Goal: Task Accomplishment & Management: Manage account settings

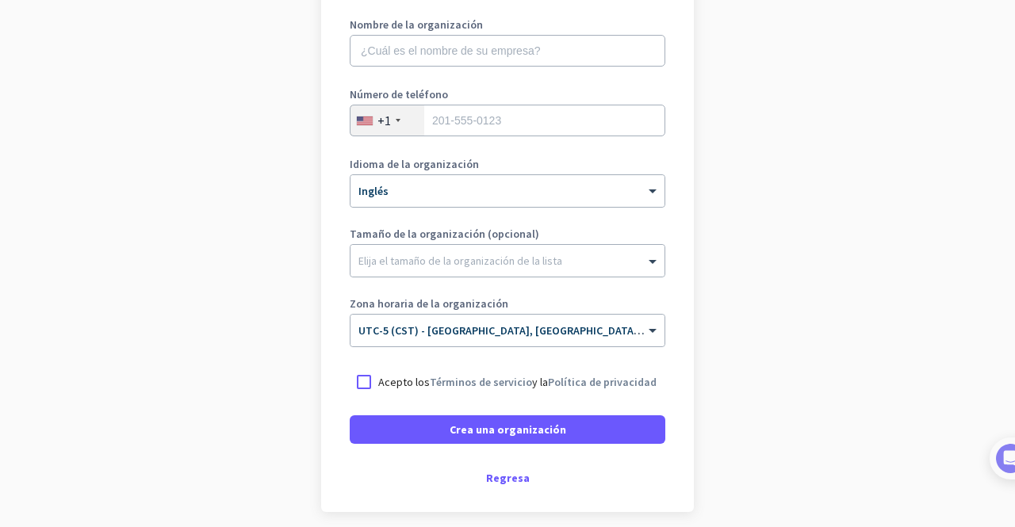
scroll to position [287, 0]
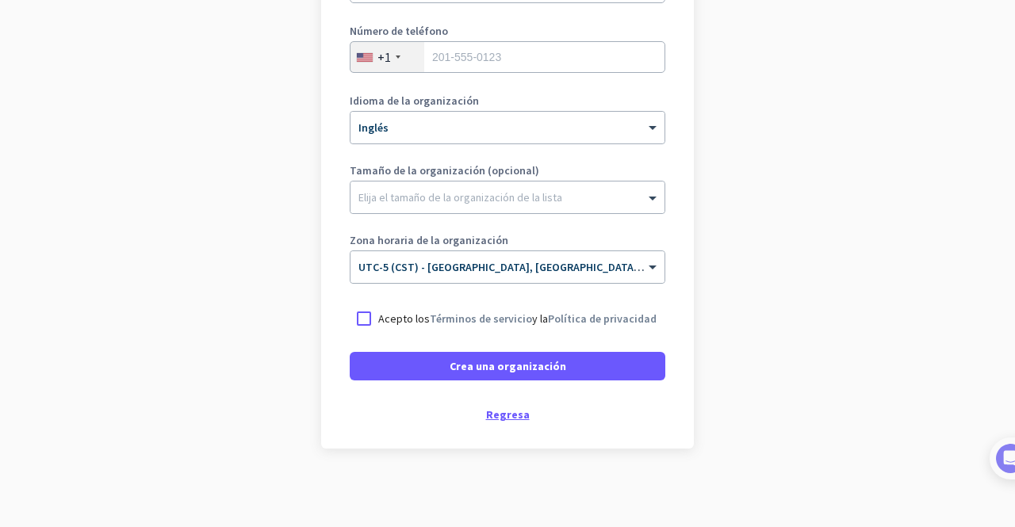
click at [501, 415] on font "Regresa" at bounding box center [508, 415] width 44 height 14
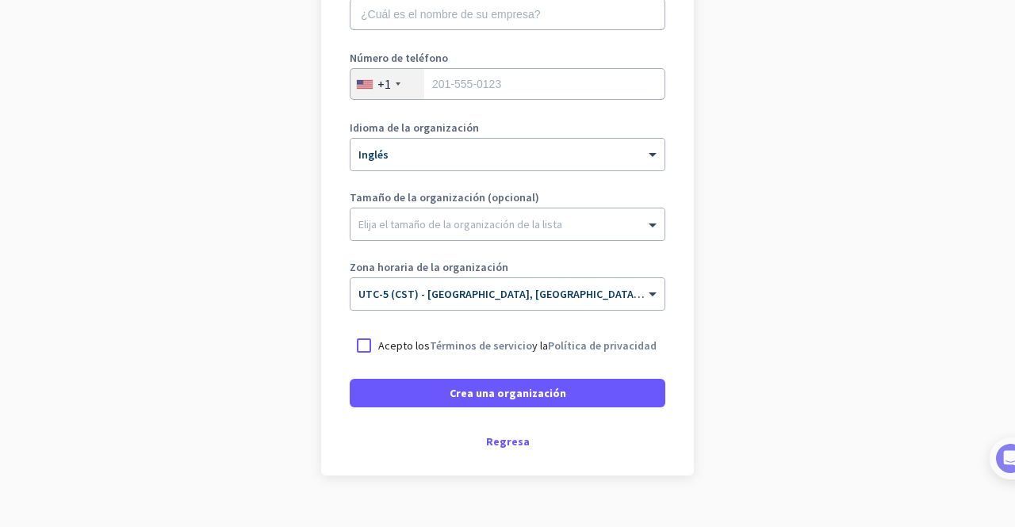
scroll to position [287, 0]
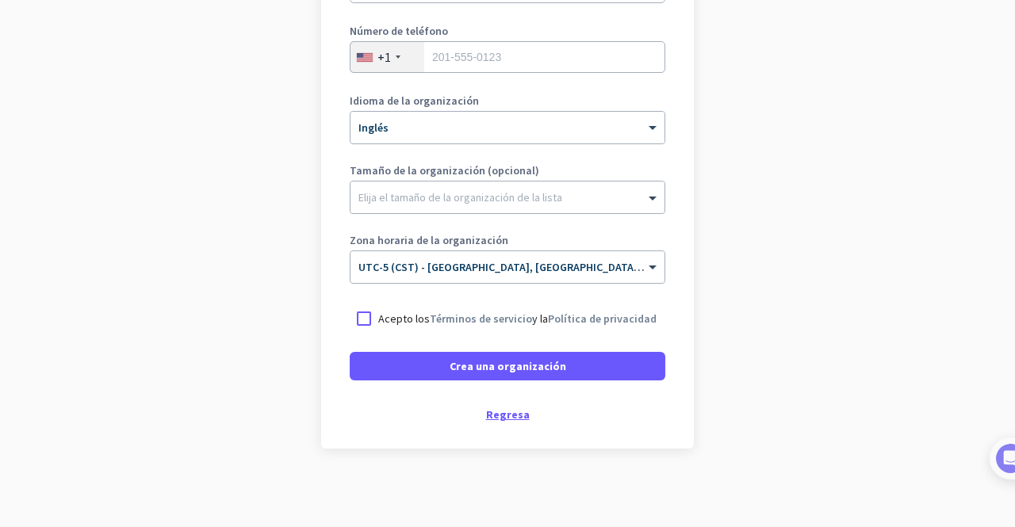
click at [519, 420] on font "Regresa" at bounding box center [508, 415] width 44 height 14
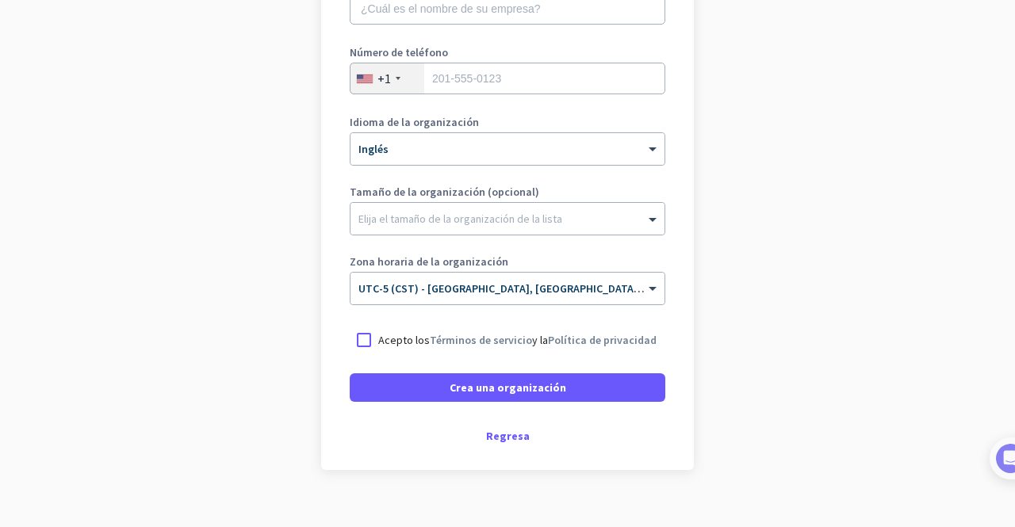
scroll to position [287, 0]
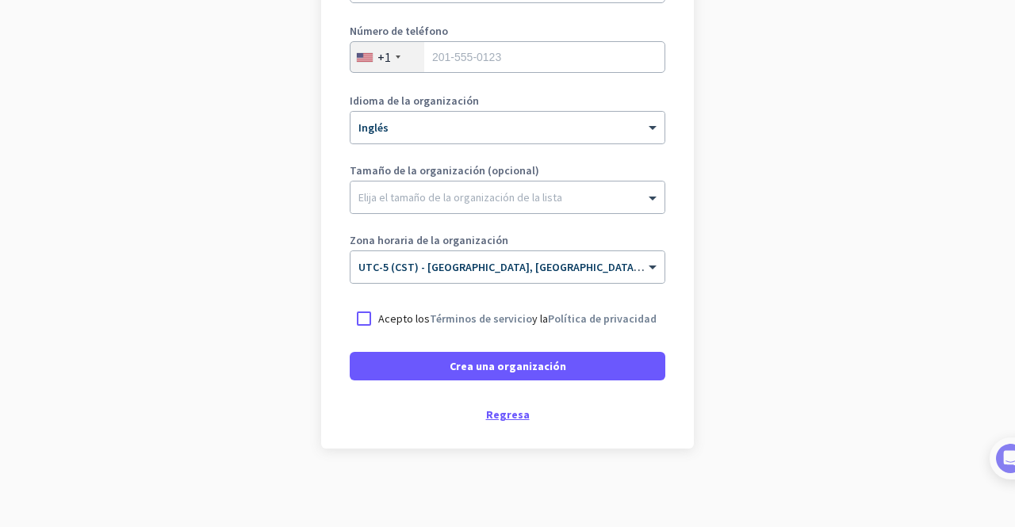
click at [501, 415] on font "Regresa" at bounding box center [508, 415] width 44 height 14
